Goal: Task Accomplishment & Management: Use online tool/utility

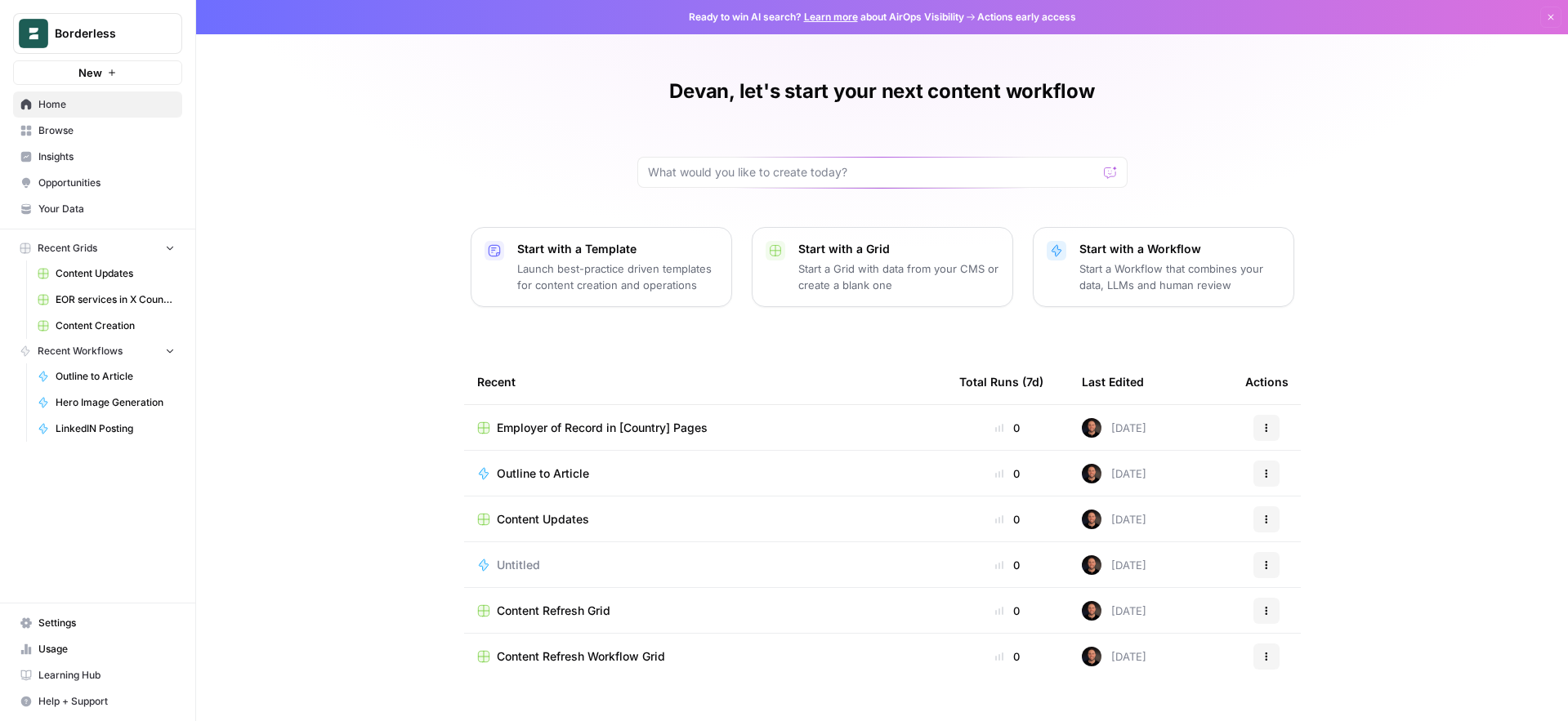
click at [105, 304] on span "EOR services in X Country" at bounding box center [114, 299] width 119 height 15
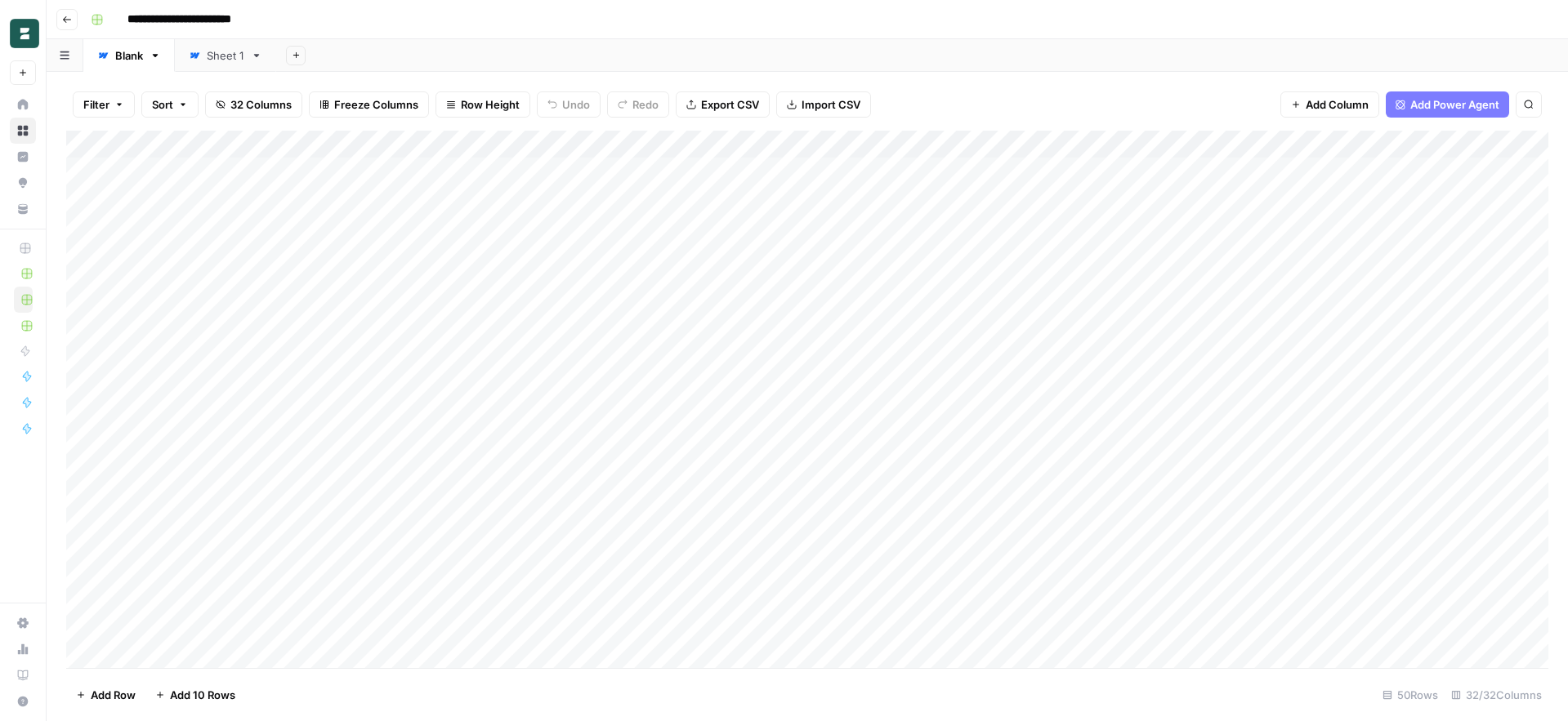
click at [65, 21] on icon "button" at bounding box center [67, 20] width 8 height 7
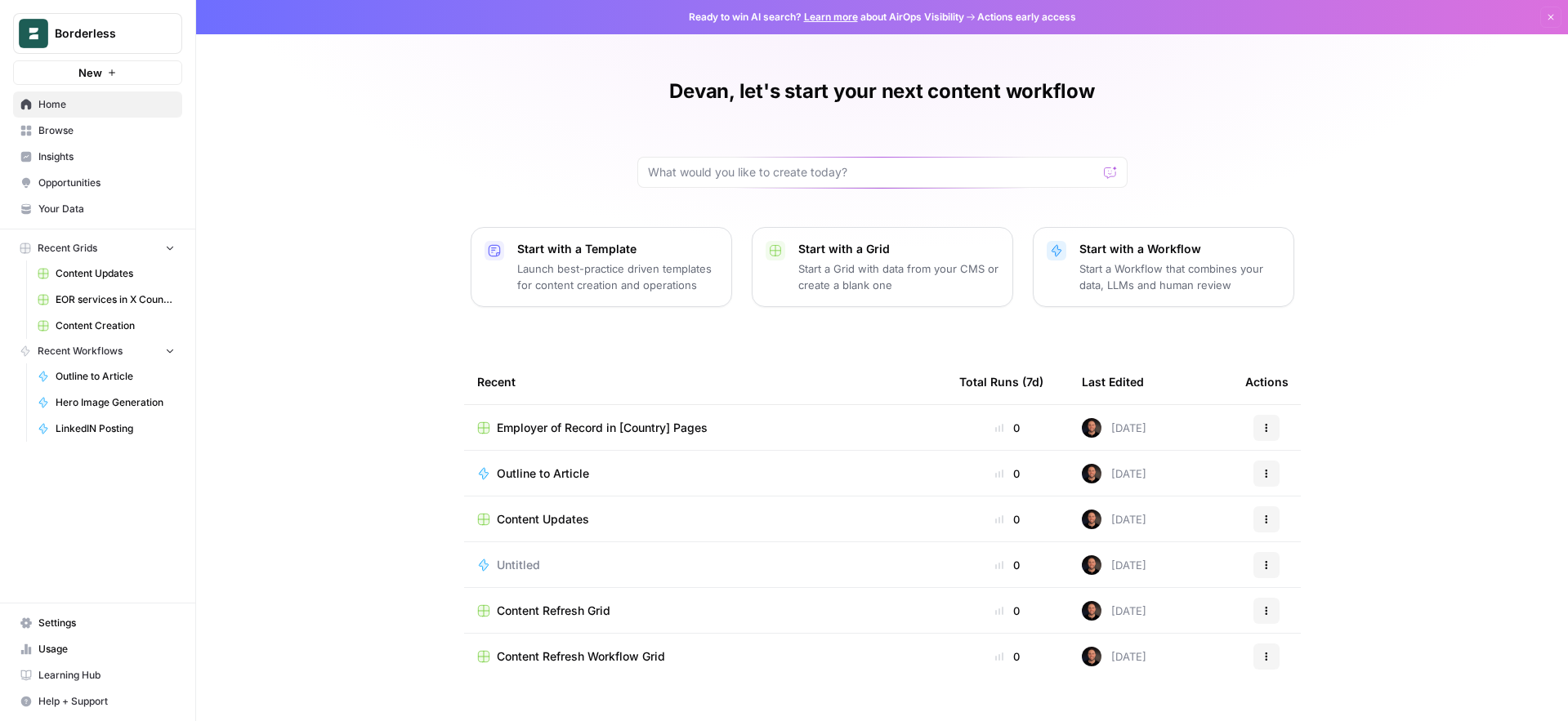
click at [54, 132] on span "Browse" at bounding box center [107, 130] width 136 height 15
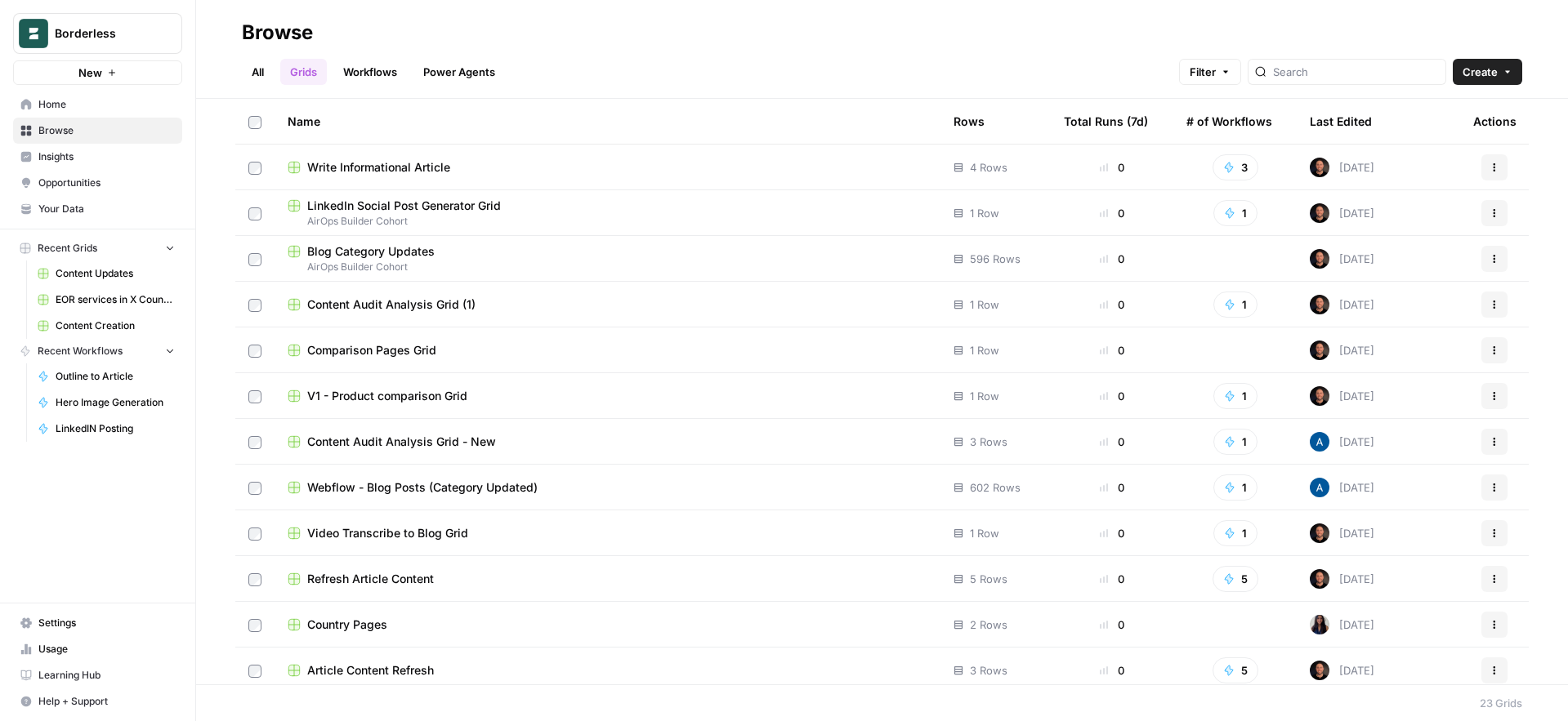
click at [261, 73] on link "All" at bounding box center [258, 72] width 32 height 27
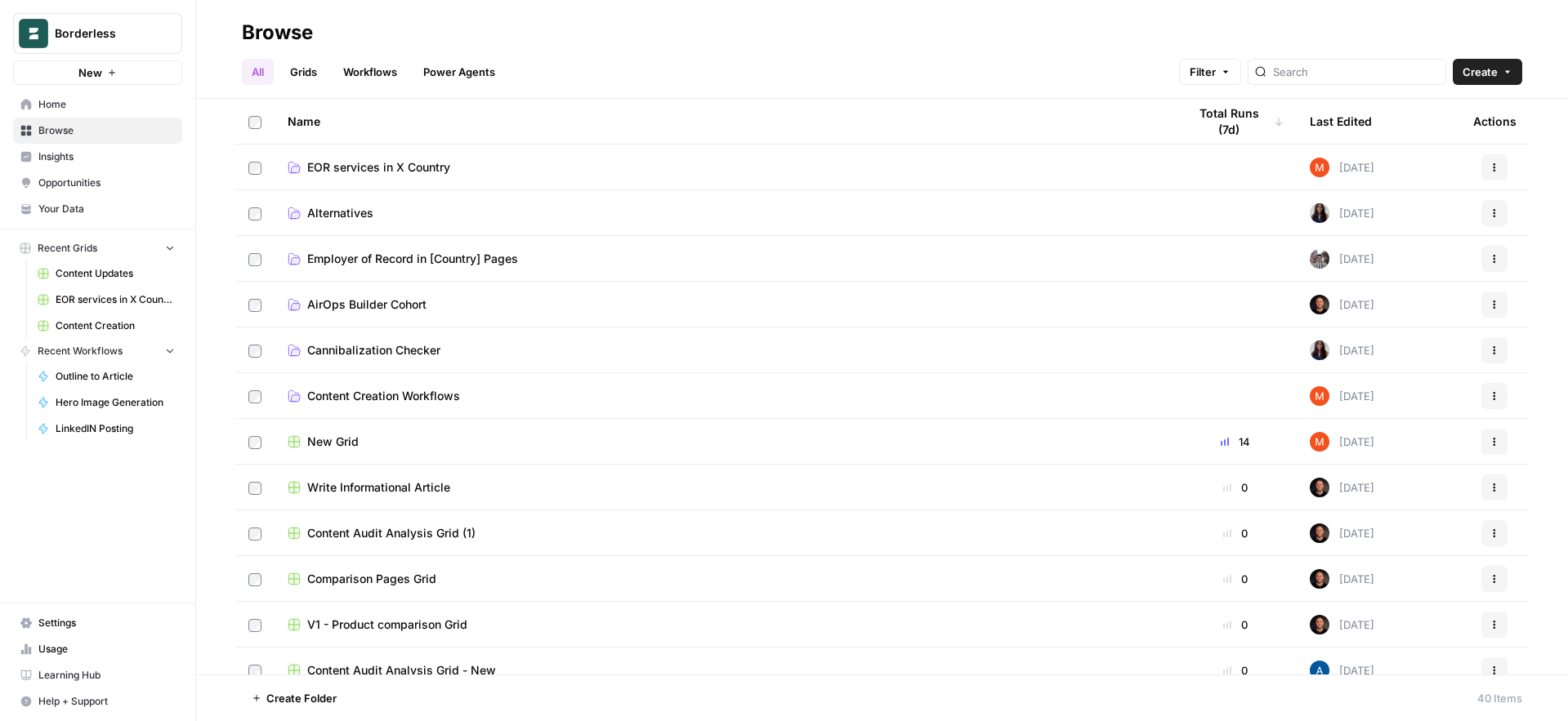
click at [350, 257] on span "Employer of Record in [Country] Pages" at bounding box center [412, 258] width 211 height 17
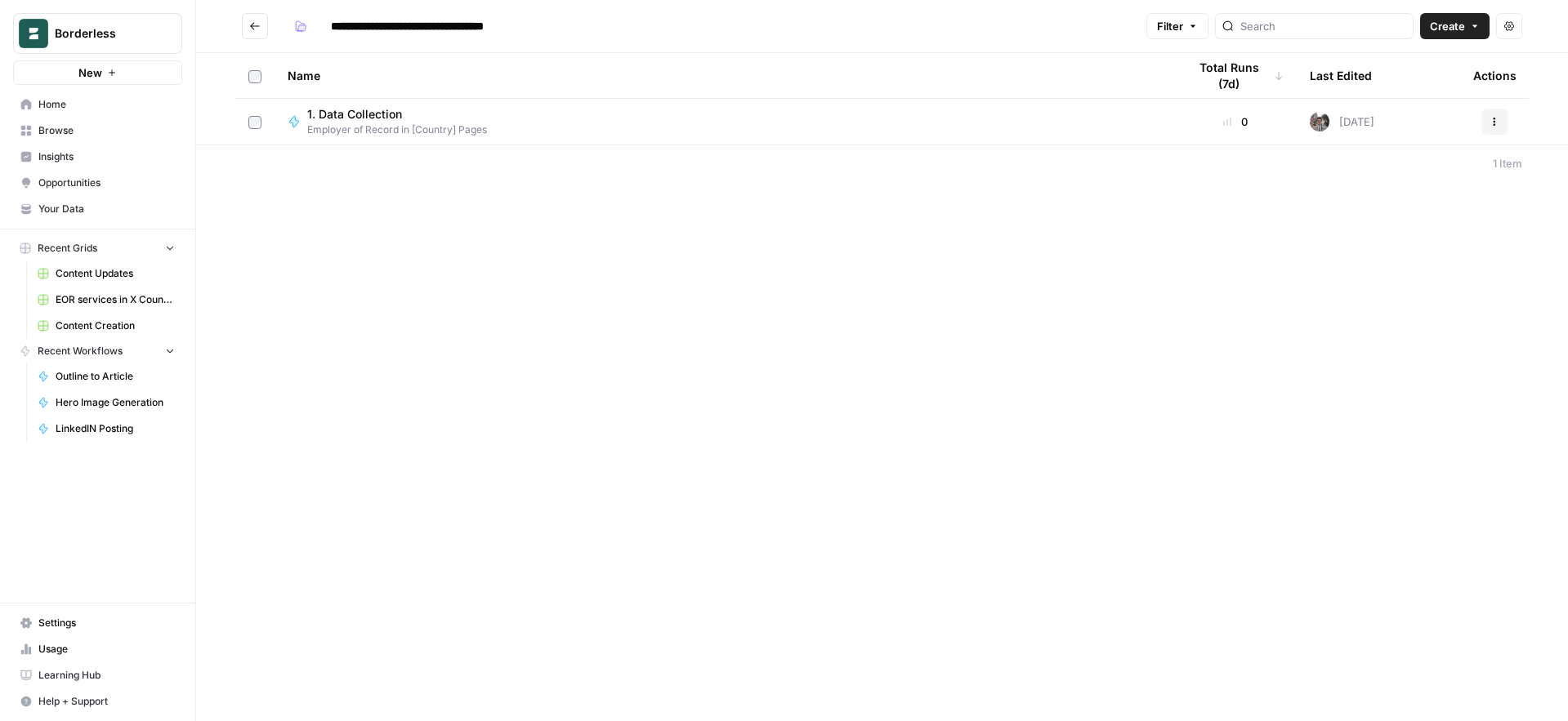
click at [266, 28] on button "Go back" at bounding box center [255, 26] width 27 height 27
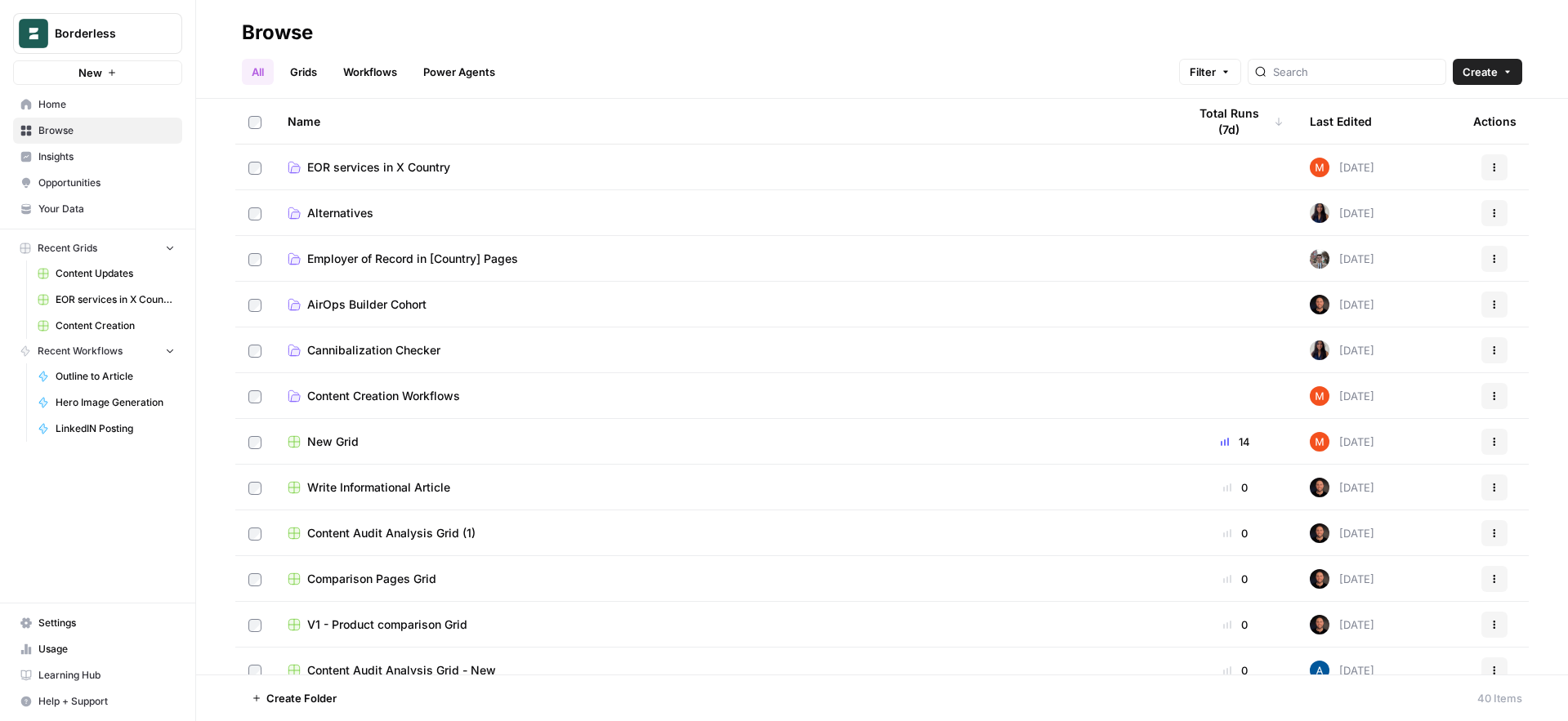
click at [315, 74] on link "Grids" at bounding box center [303, 72] width 46 height 27
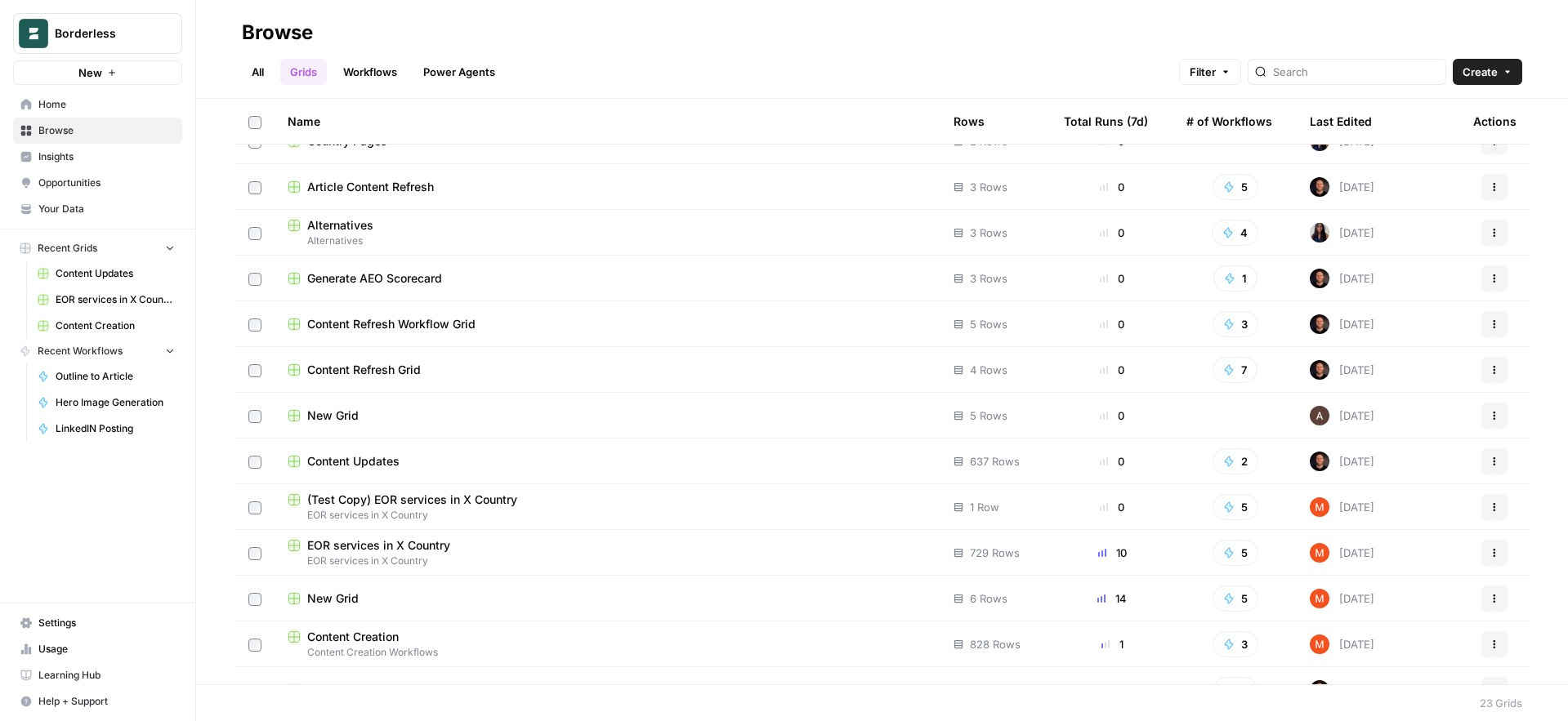
scroll to position [512, 0]
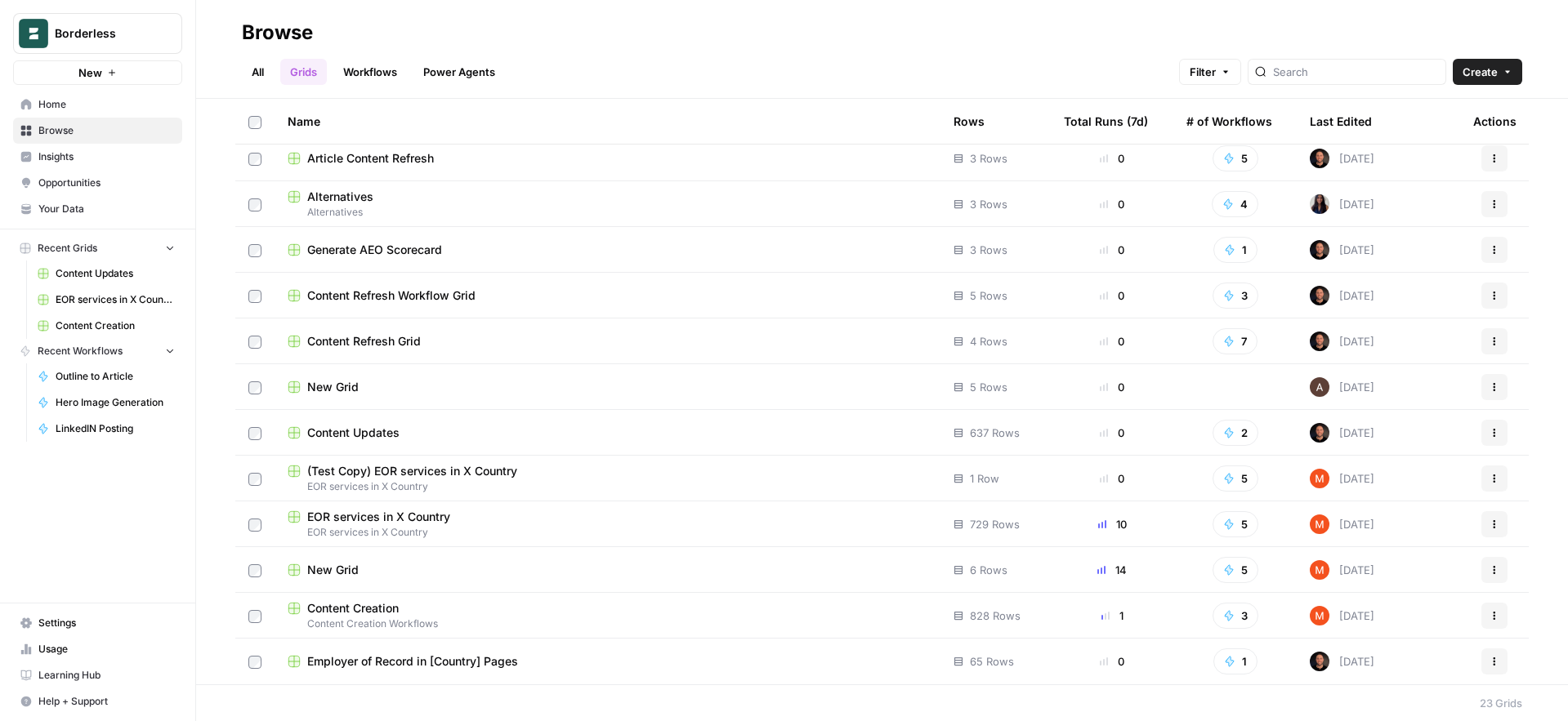
click at [357, 661] on span "Employer of Record in [Country] Pages" at bounding box center [412, 662] width 211 height 17
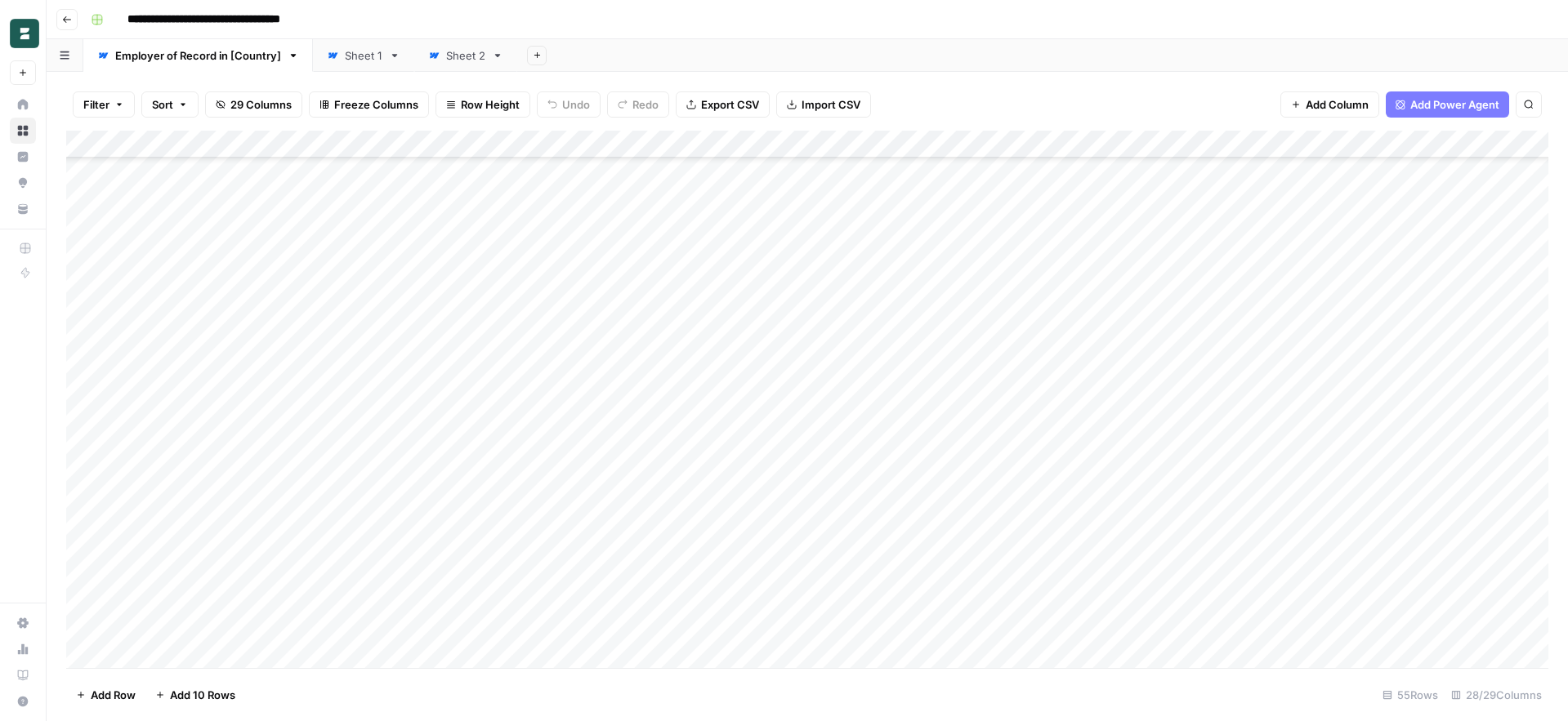
scroll to position [1044, 0]
click at [164, 658] on div "Add Column" at bounding box center [807, 399] width 1482 height 538
type textarea "*********"
click at [353, 691] on footer "Add Row Add 10 Rows 56 Rows 28/29 Columns" at bounding box center [807, 694] width 1482 height 53
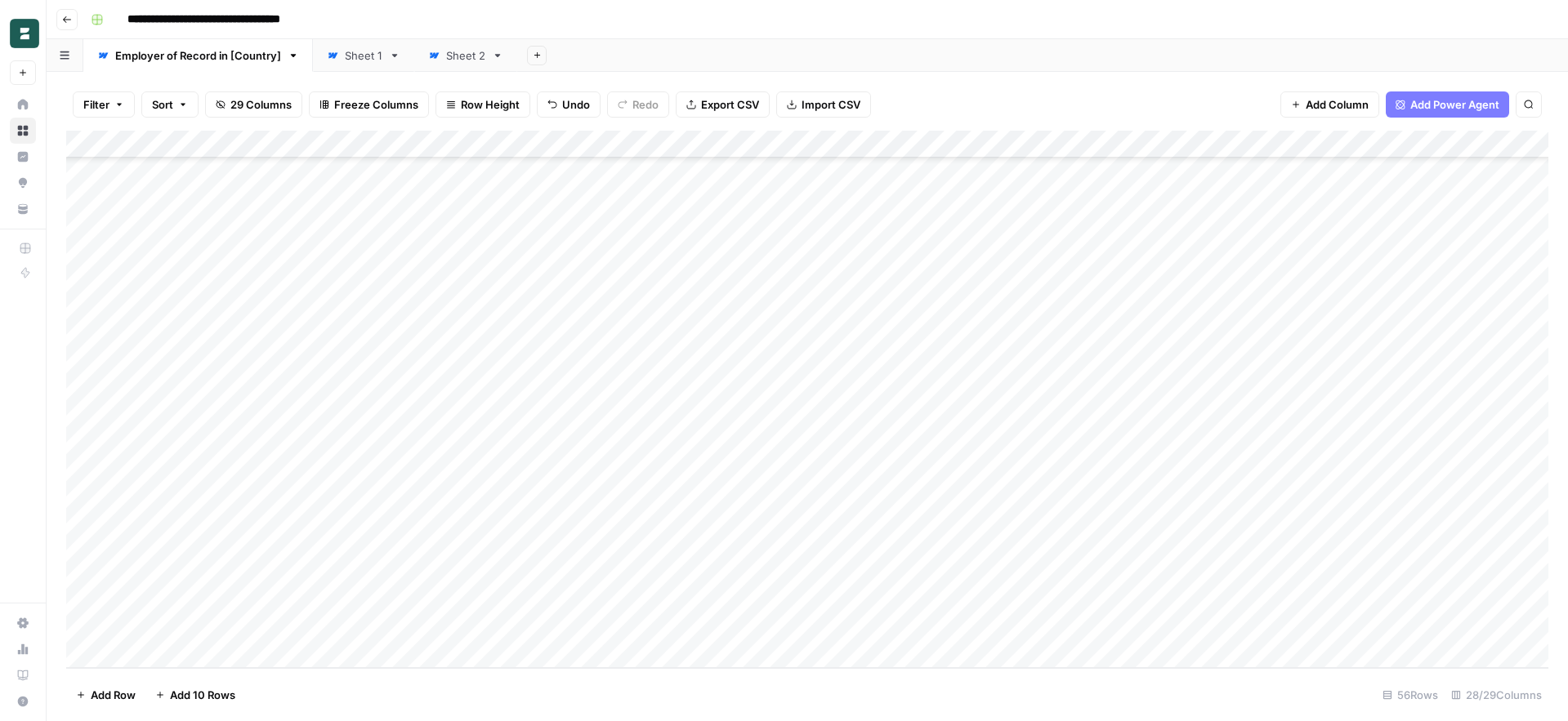
click at [341, 629] on div "Add Column" at bounding box center [807, 399] width 1482 height 538
click at [400, 628] on div "Add Column" at bounding box center [807, 399] width 1482 height 538
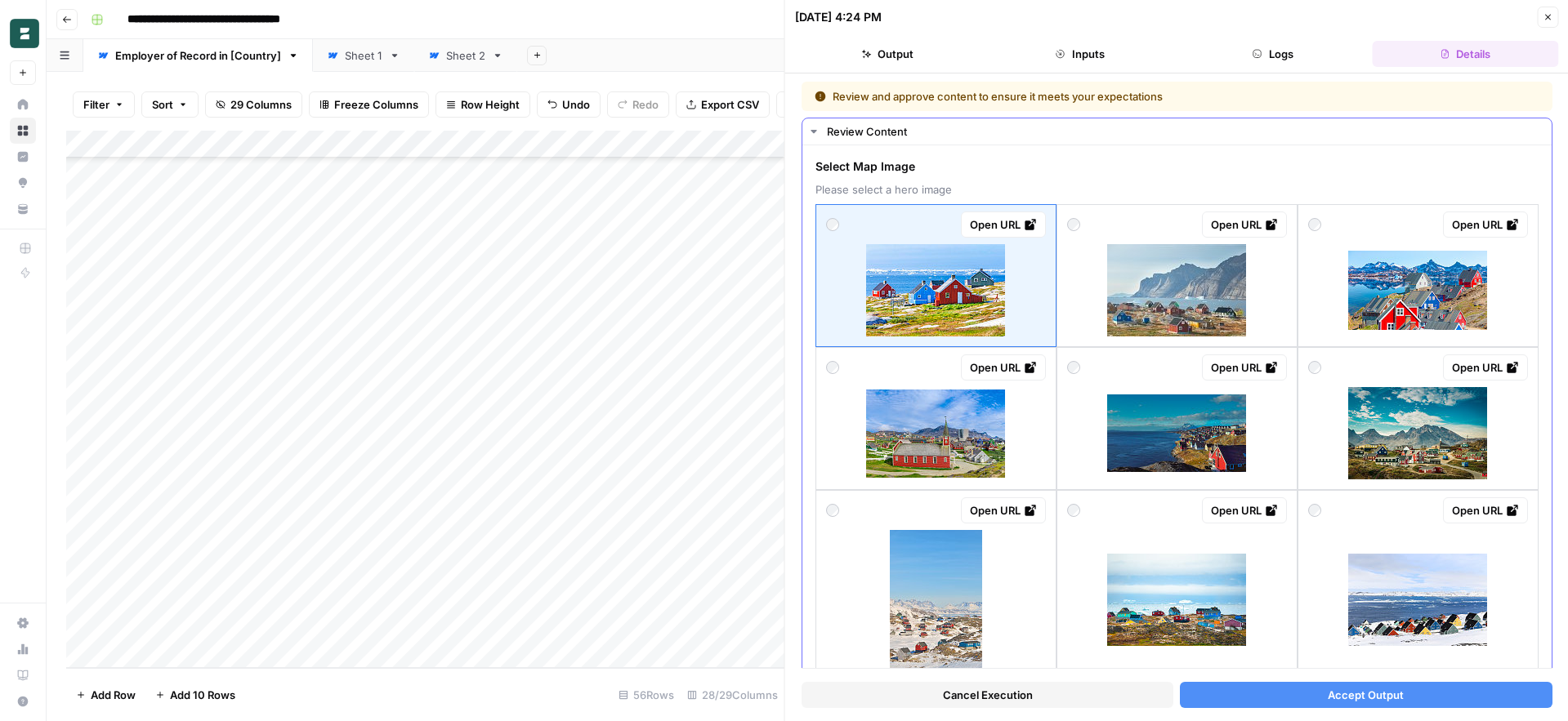
click at [1416, 304] on img at bounding box center [1418, 290] width 139 height 79
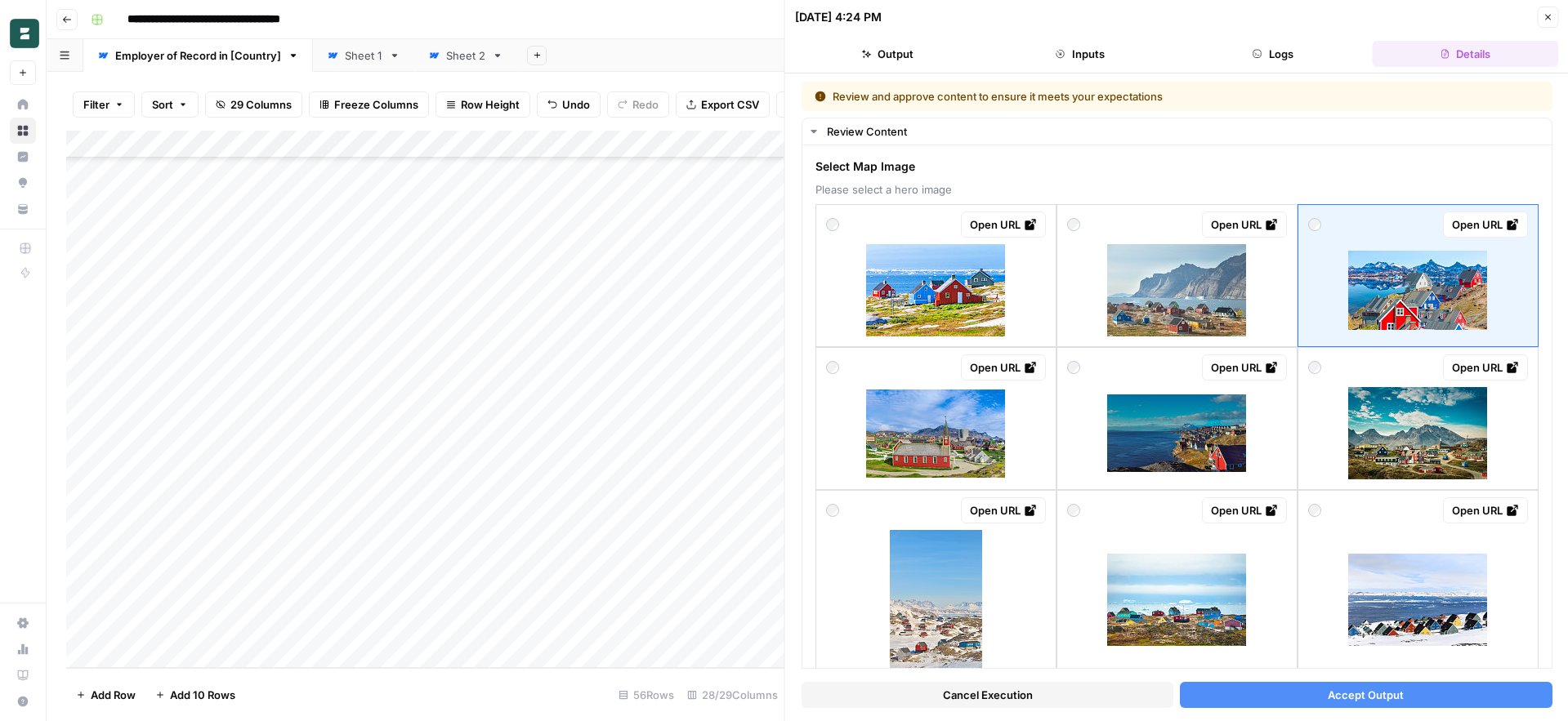
click at [1321, 701] on button "Accept Output" at bounding box center [1366, 695] width 372 height 27
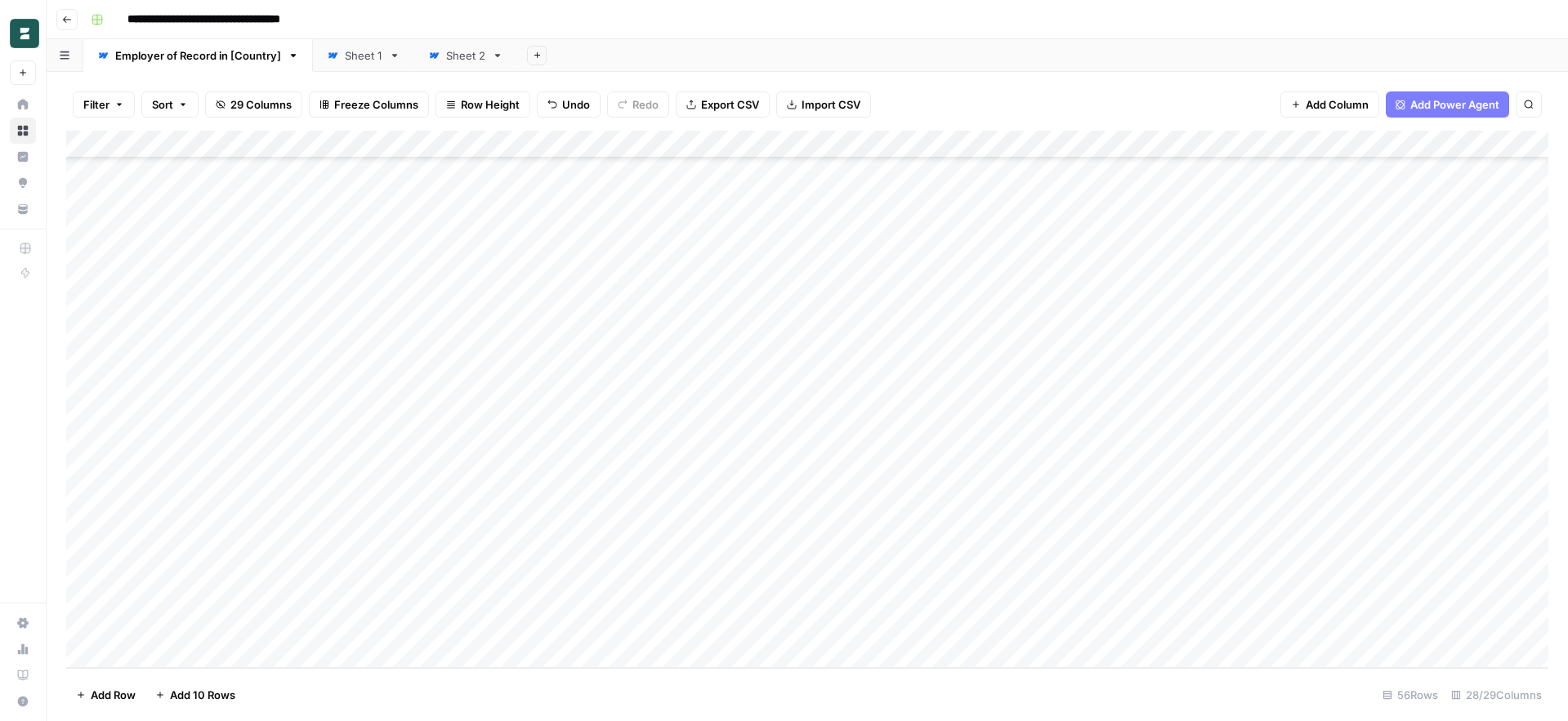
click at [405, 627] on div "Add Column" at bounding box center [807, 399] width 1482 height 538
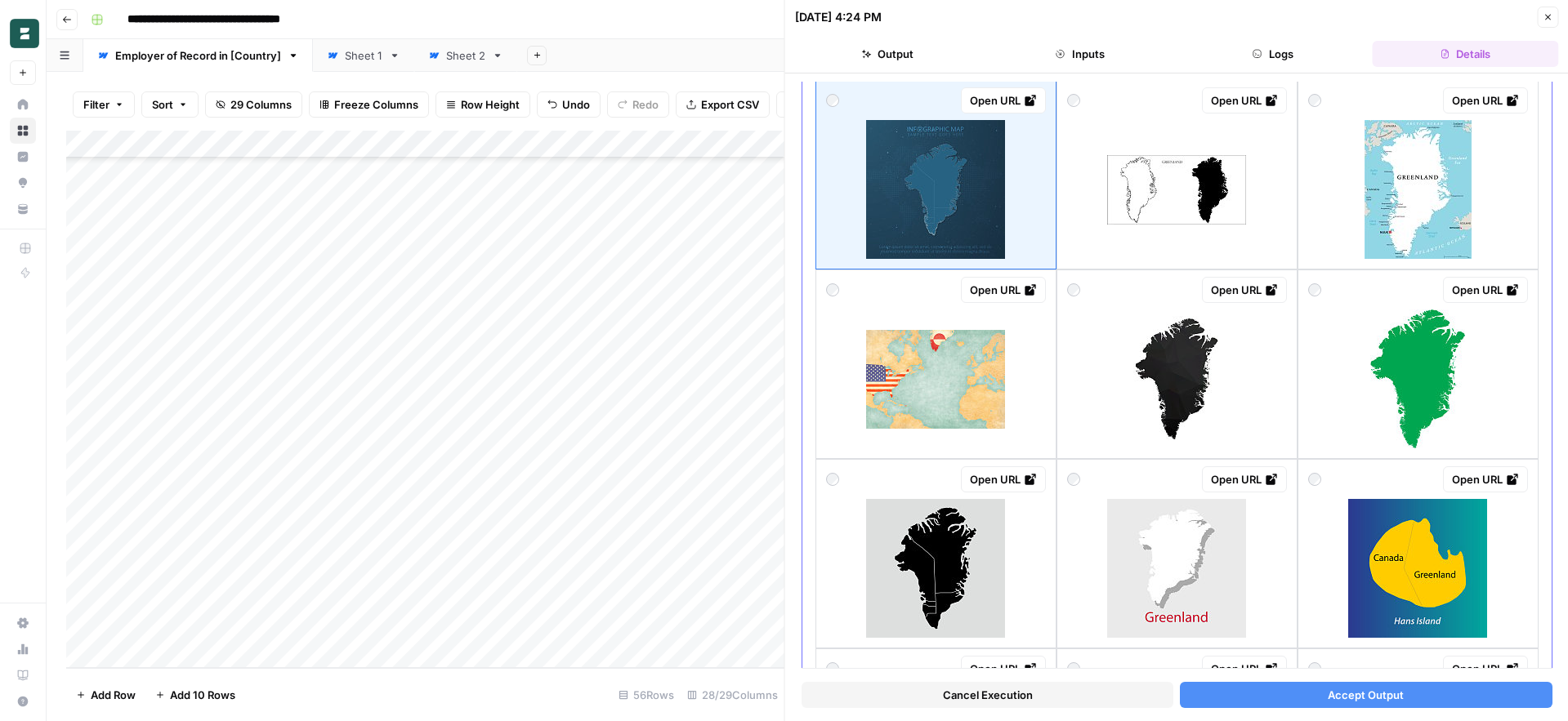
scroll to position [145, 0]
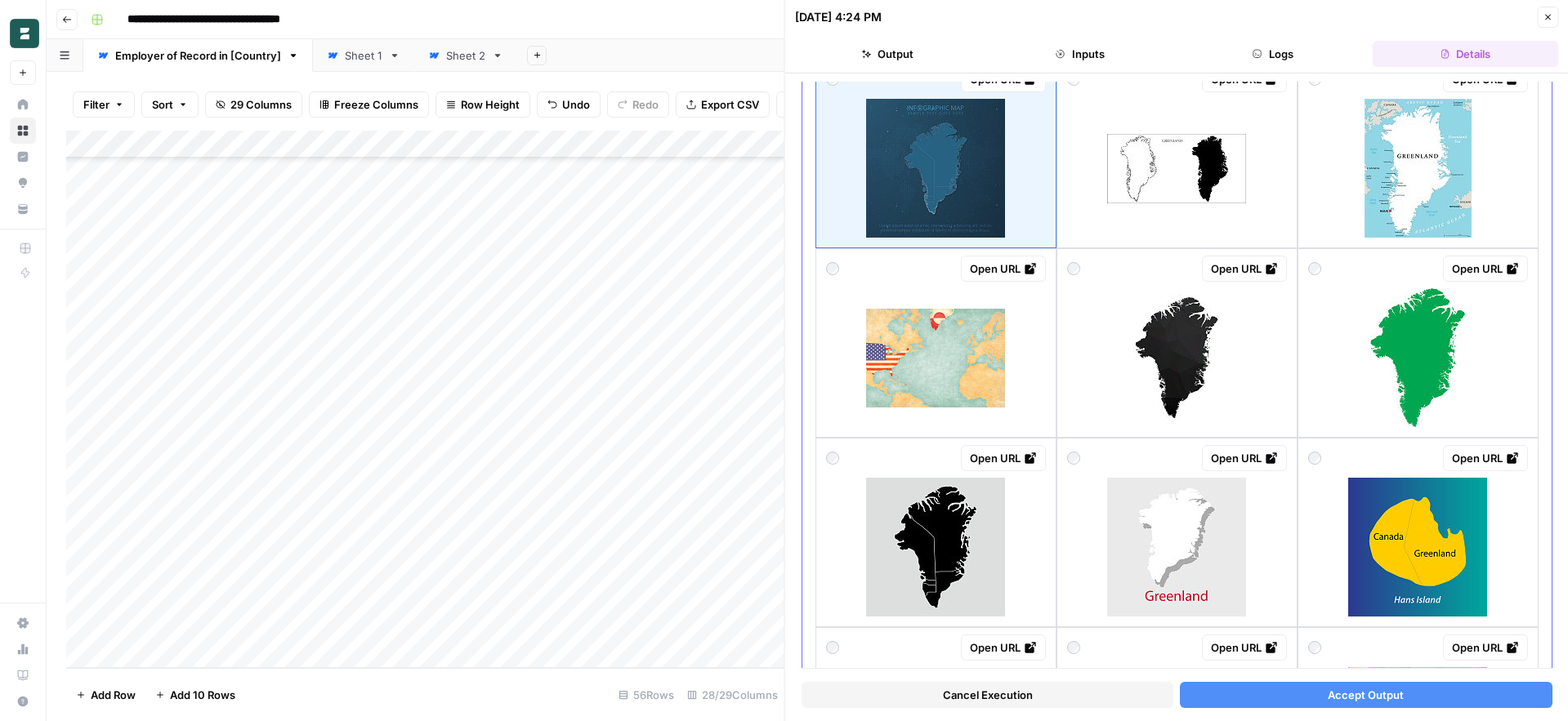
click at [1149, 360] on img at bounding box center [1176, 357] width 139 height 139
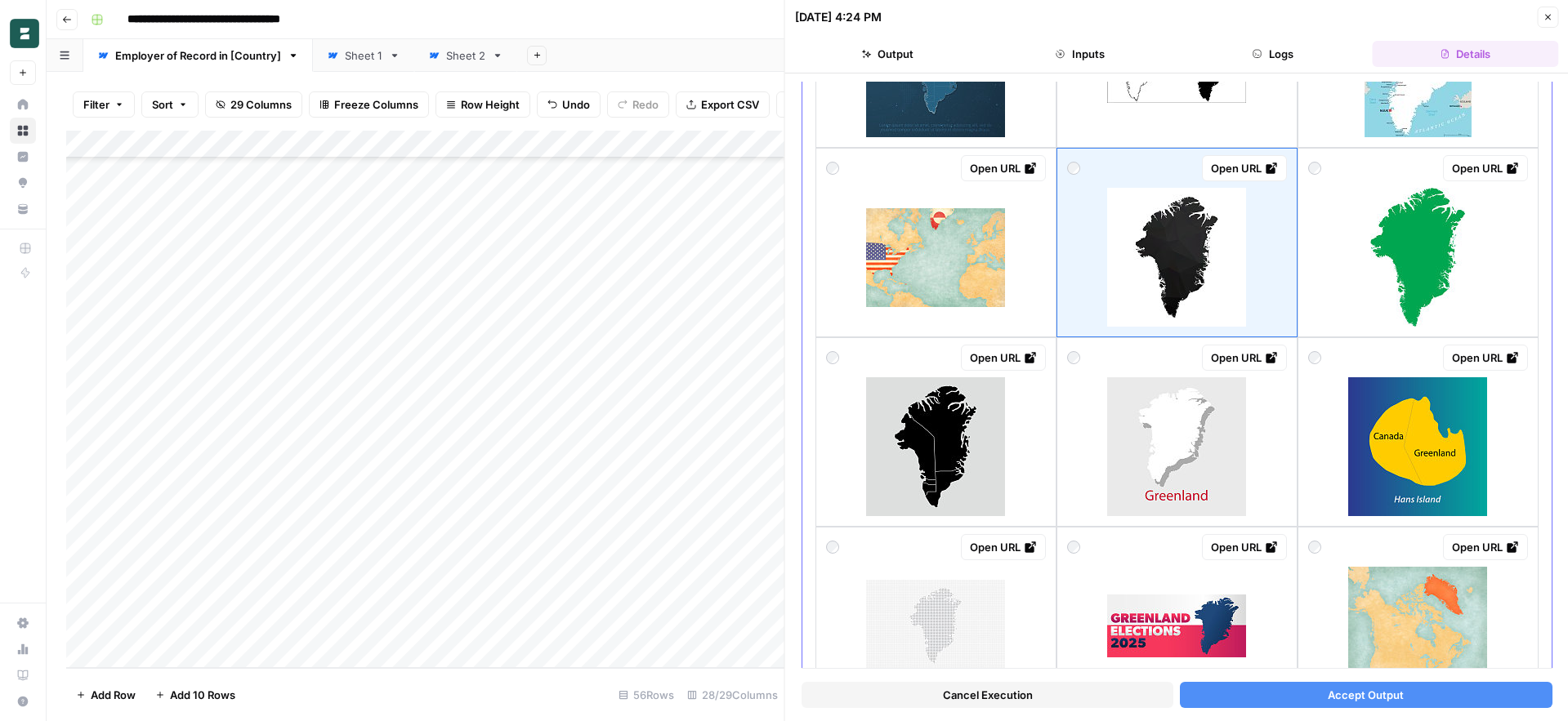
scroll to position [248, 0]
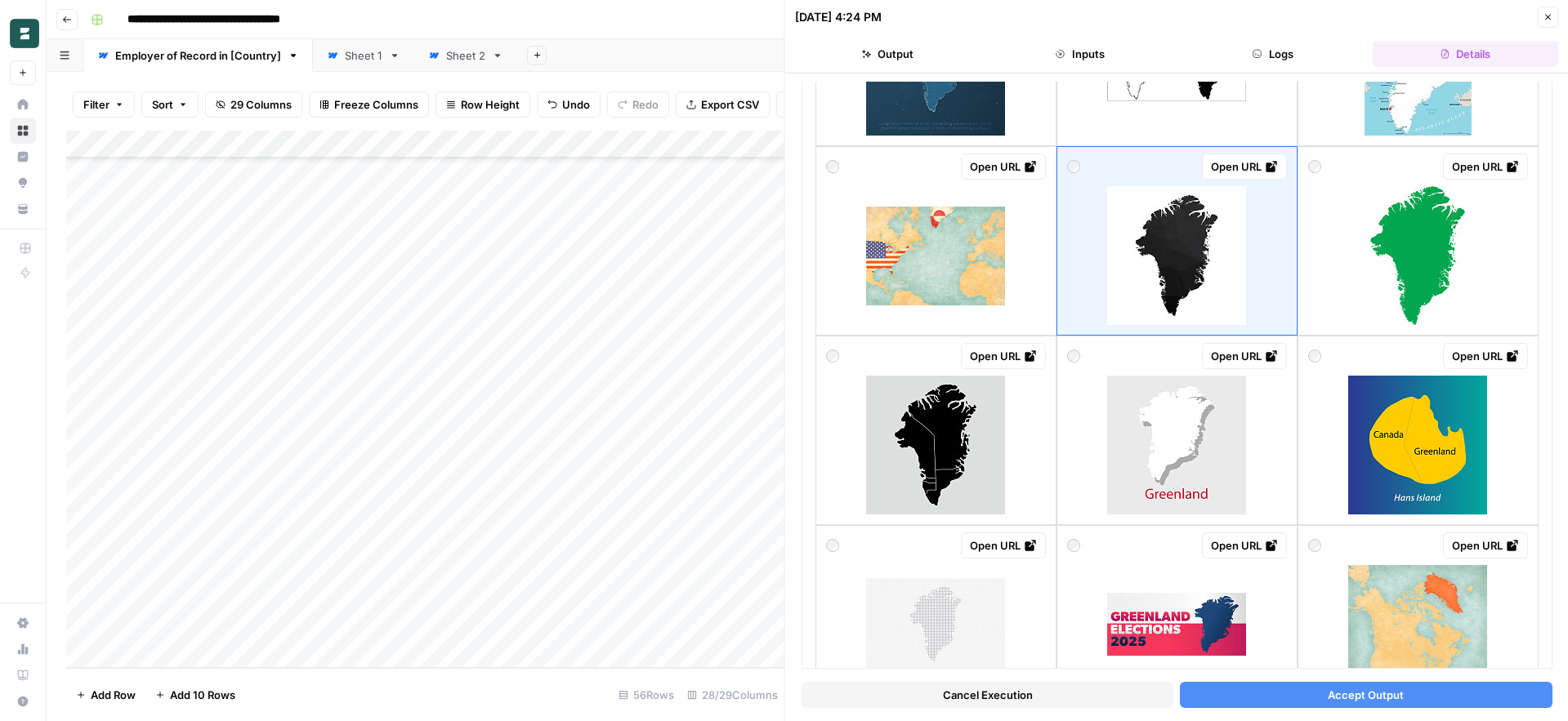
click at [1306, 691] on button "Accept Output" at bounding box center [1366, 695] width 372 height 27
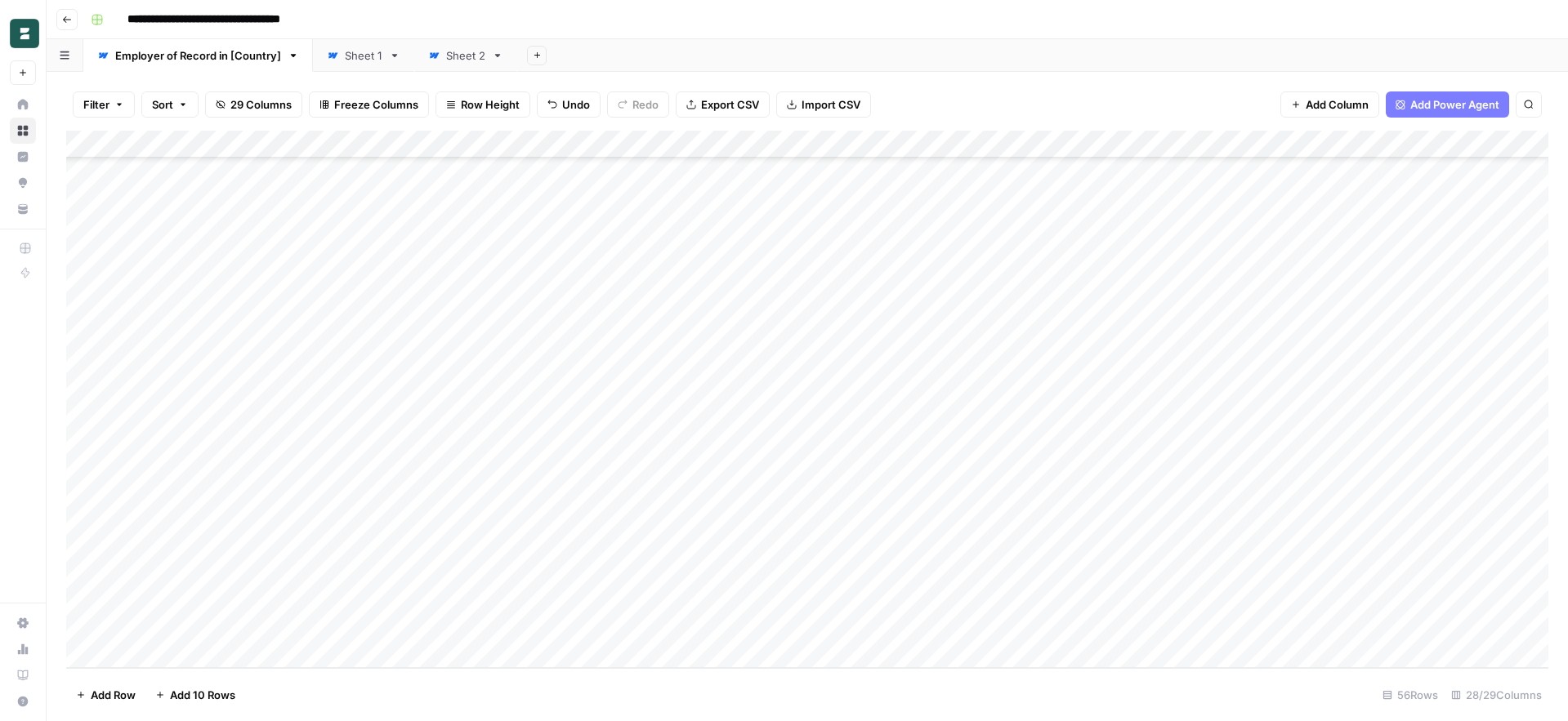
click at [1170, 629] on div "Add Column" at bounding box center [807, 399] width 1482 height 538
click at [1287, 627] on div "Add Column" at bounding box center [807, 399] width 1482 height 538
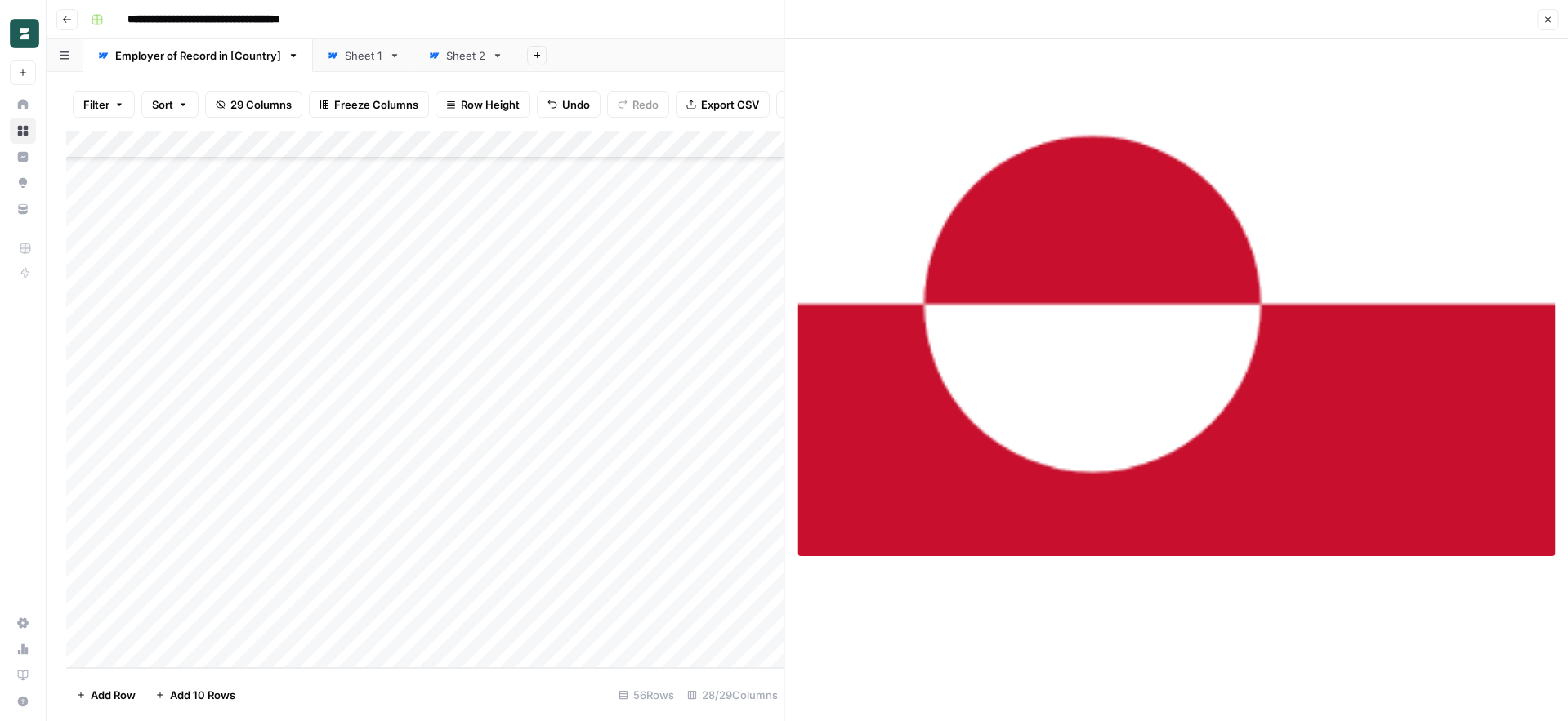
click at [1552, 24] on icon "button" at bounding box center [1548, 20] width 10 height 10
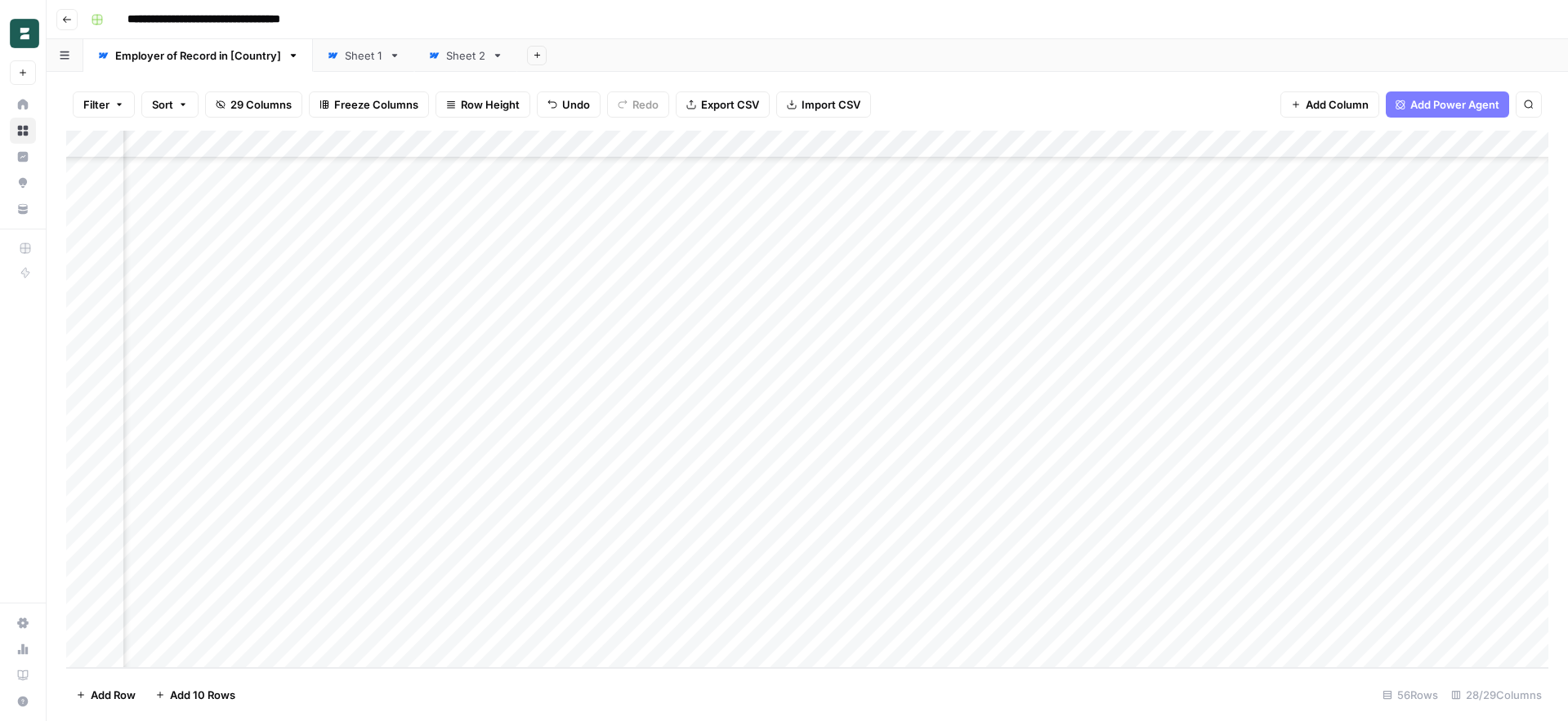
scroll to position [1072, 2815]
click at [1159, 625] on div "Add Column" at bounding box center [807, 399] width 1482 height 538
